Goal: Check status

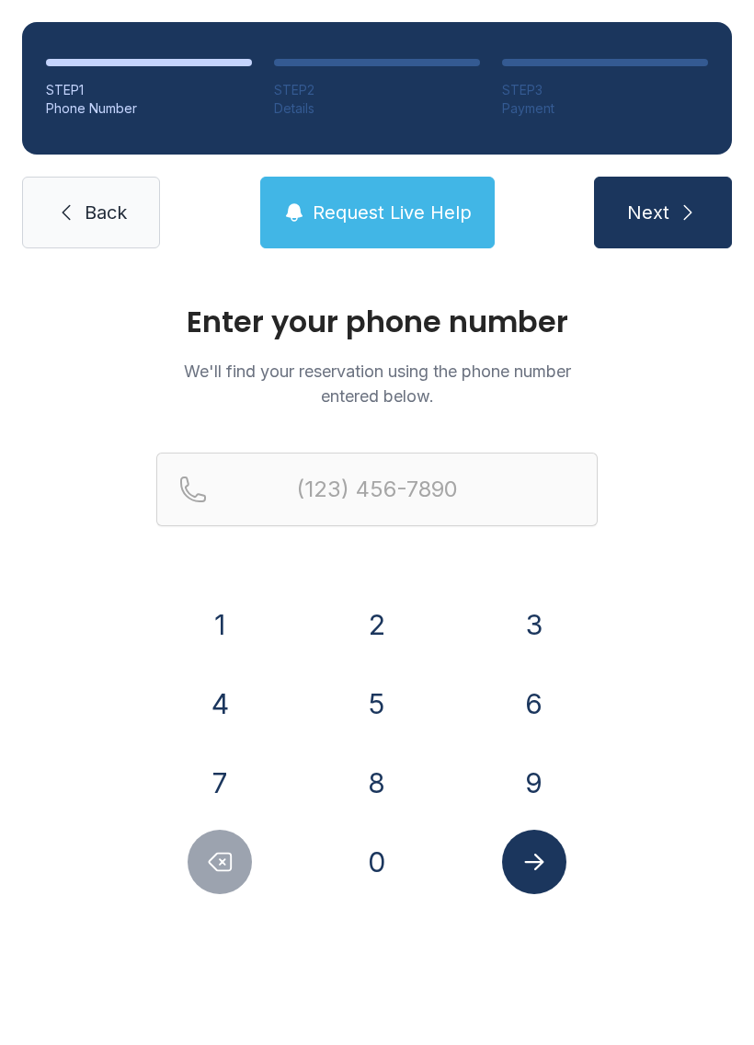
click at [380, 783] on button "8" at bounding box center [377, 782] width 64 height 64
click at [263, 644] on div "1" at bounding box center [220, 624] width 128 height 64
click at [534, 615] on button "3" at bounding box center [534, 624] width 64 height 64
click at [240, 868] on button "Delete number" at bounding box center [220, 862] width 64 height 64
click at [230, 625] on button "1" at bounding box center [220, 624] width 64 height 64
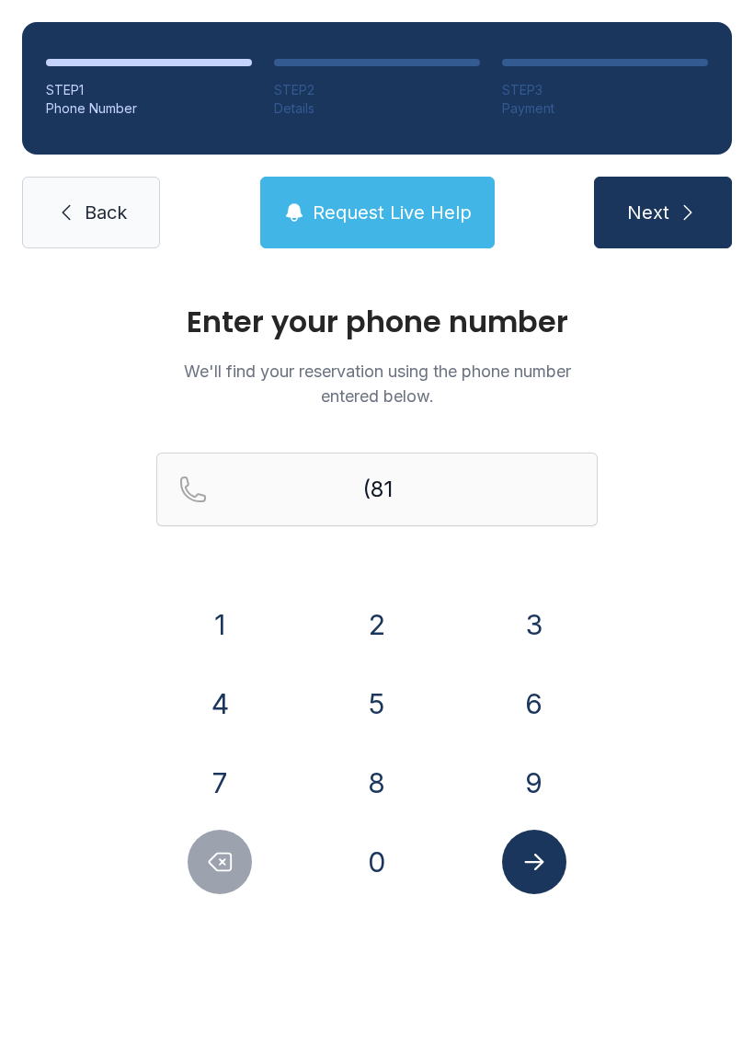
click at [536, 608] on button "3" at bounding box center [534, 624] width 64 height 64
click at [232, 624] on button "1" at bounding box center [220, 624] width 64 height 64
click at [209, 786] on button "7" at bounding box center [220, 782] width 64 height 64
click at [532, 781] on button "9" at bounding box center [534, 782] width 64 height 64
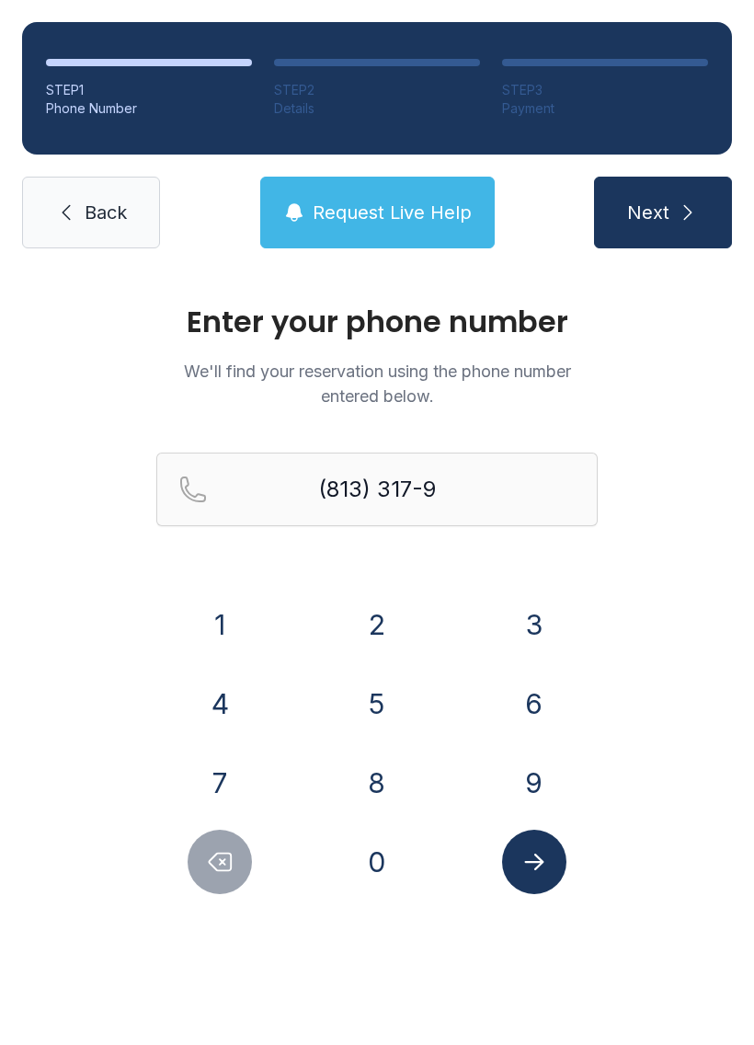
click at [396, 869] on button "0" at bounding box center [377, 862] width 64 height 64
click at [516, 636] on button "3" at bounding box center [534, 624] width 64 height 64
click at [379, 652] on button "2" at bounding box center [377, 624] width 64 height 64
type input "[PHONE_NUMBER]"
click at [525, 857] on icon "Submit lookup form" at bounding box center [535, 862] width 28 height 28
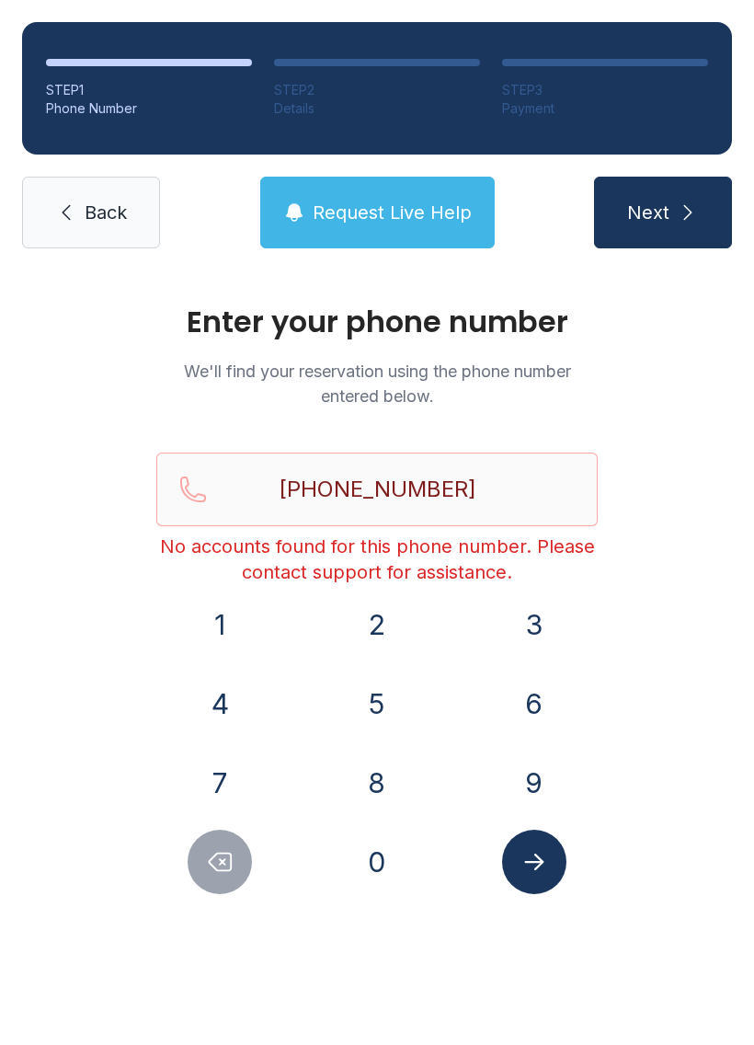
click at [106, 207] on span "Back" at bounding box center [106, 213] width 42 height 26
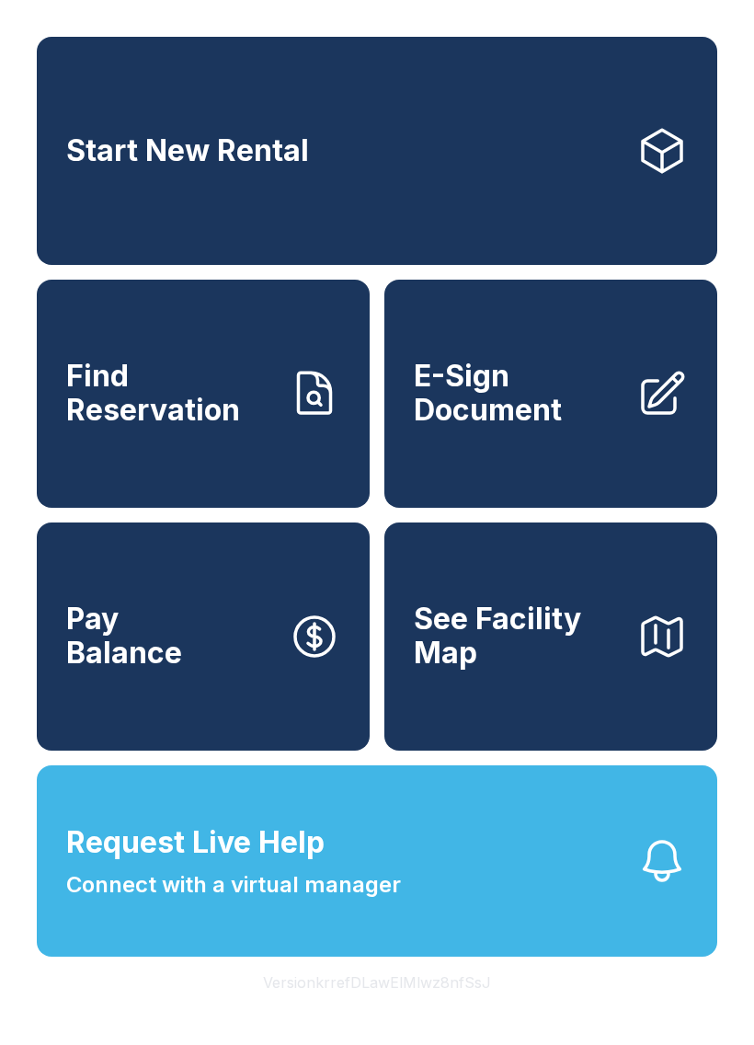
click at [329, 901] on span "Request Live Help Connect with a virtual manager" at bounding box center [233, 860] width 335 height 81
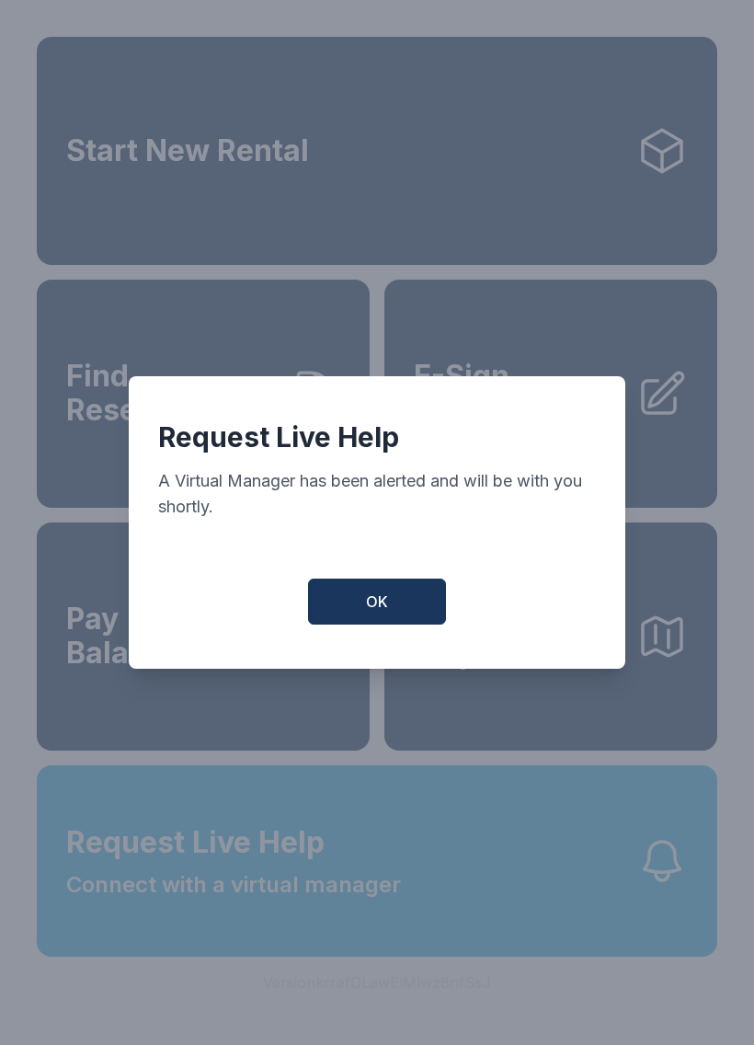
click at [423, 608] on button "OK" at bounding box center [377, 601] width 138 height 46
